Goal: Task Accomplishment & Management: Use online tool/utility

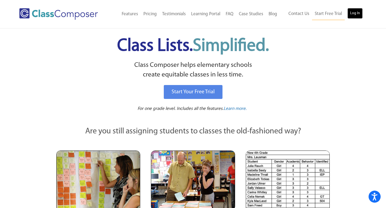
click at [352, 13] on link "Log In" at bounding box center [354, 13] width 15 height 11
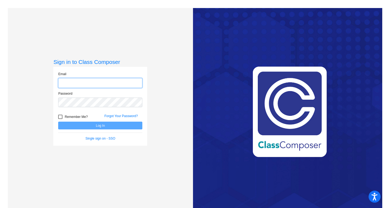
type input "[EMAIL_ADDRESS][DOMAIN_NAME]"
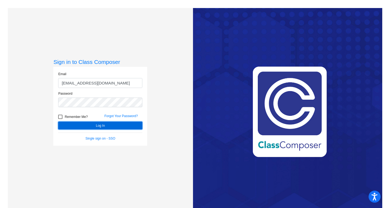
click at [109, 125] on button "Log In" at bounding box center [100, 126] width 84 height 8
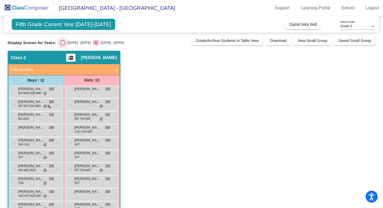
click at [63, 42] on div "Select an option" at bounding box center [62, 42] width 5 height 5
click at [63, 46] on input "[DATE] - [DATE]" at bounding box center [62, 46] width 0 height 0
radio input "true"
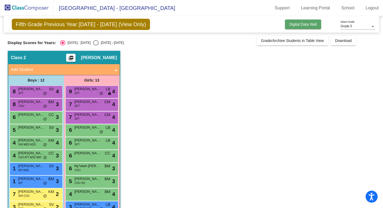
click at [300, 23] on span "Digital Data Wall" at bounding box center [303, 24] width 28 height 4
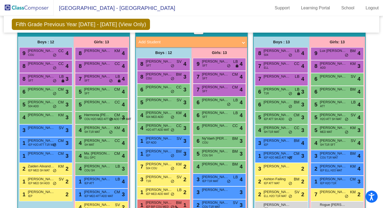
scroll to position [148, 0]
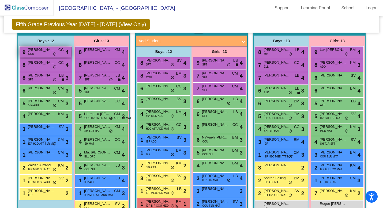
click at [44, 52] on span "[PERSON_NAME]" at bounding box center [41, 49] width 27 height 5
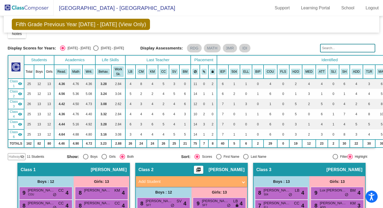
scroll to position [9, 0]
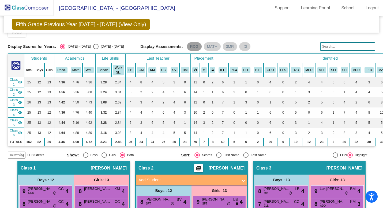
click at [190, 44] on mat-chip "RDG" at bounding box center [194, 46] width 15 height 9
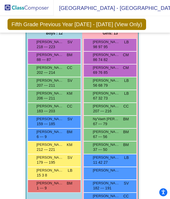
scroll to position [399, 0]
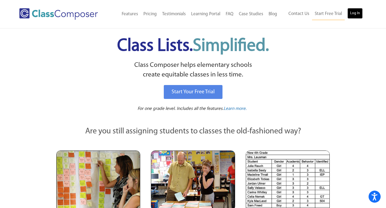
click at [355, 12] on link "Log In" at bounding box center [354, 13] width 15 height 11
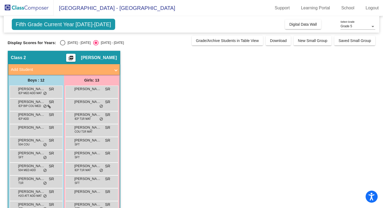
click at [60, 42] on div "Select an option" at bounding box center [62, 42] width 5 height 5
click at [62, 46] on input "[DATE] - [DATE]" at bounding box center [62, 46] width 0 height 0
radio input "true"
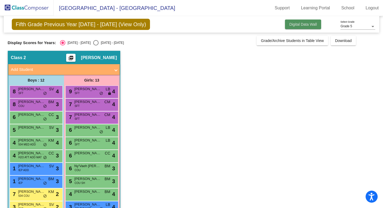
click at [308, 22] on span "Digital Data Wall" at bounding box center [303, 24] width 28 height 4
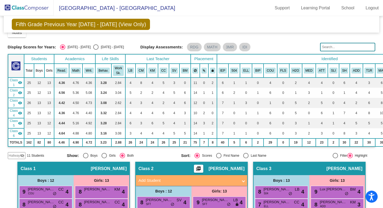
scroll to position [10, 0]
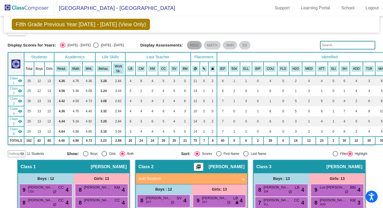
click at [192, 45] on mat-chip "RDG" at bounding box center [194, 45] width 15 height 9
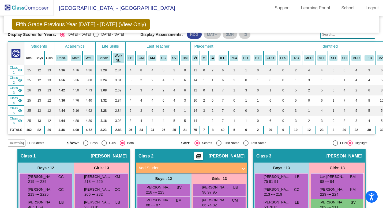
scroll to position [19, 0]
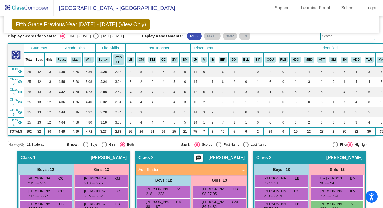
click at [22, 71] on mat-icon "visibility" at bounding box center [20, 72] width 4 height 4
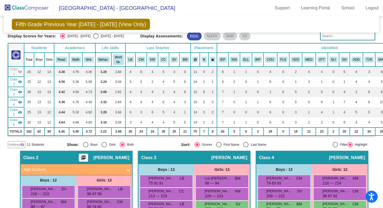
click at [22, 71] on mat-icon "visibility_off" at bounding box center [20, 72] width 4 height 4
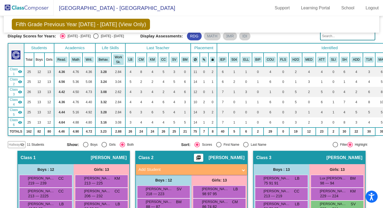
click at [22, 71] on mat-icon "visibility" at bounding box center [20, 72] width 4 height 4
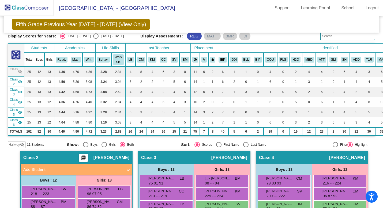
click at [86, 156] on mat-icon "picture_as_pdf" at bounding box center [83, 158] width 6 height 7
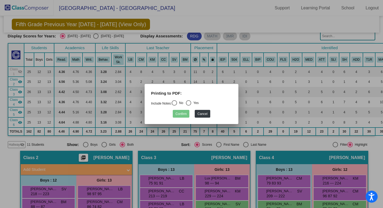
click at [176, 102] on div "Select an option" at bounding box center [174, 102] width 5 height 5
click at [174, 106] on input "No" at bounding box center [174, 106] width 0 height 0
radio input "true"
click at [182, 111] on button "Confirm" at bounding box center [181, 114] width 17 height 8
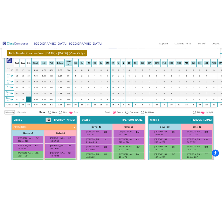
scroll to position [38, 0]
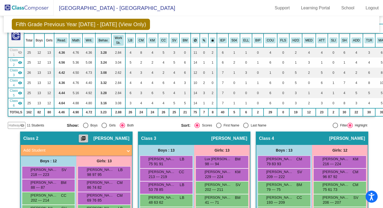
click at [86, 138] on mat-icon "picture_as_pdf" at bounding box center [83, 139] width 6 height 7
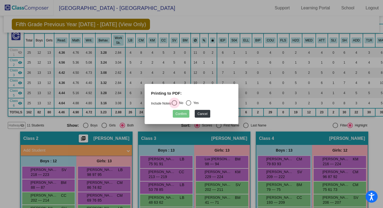
click at [175, 101] on div "Select an option" at bounding box center [174, 102] width 5 height 5
click at [174, 106] on input "No" at bounding box center [174, 106] width 0 height 0
radio input "true"
click at [187, 116] on button "Confirm" at bounding box center [181, 114] width 17 height 8
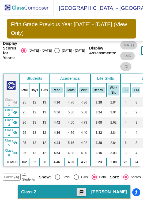
scroll to position [31, 0]
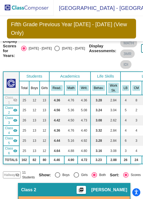
click at [12, 100] on span "Class 1" at bounding box center [9, 100] width 8 height 10
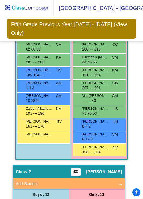
scroll to position [249, 0]
